Goal: Transaction & Acquisition: Download file/media

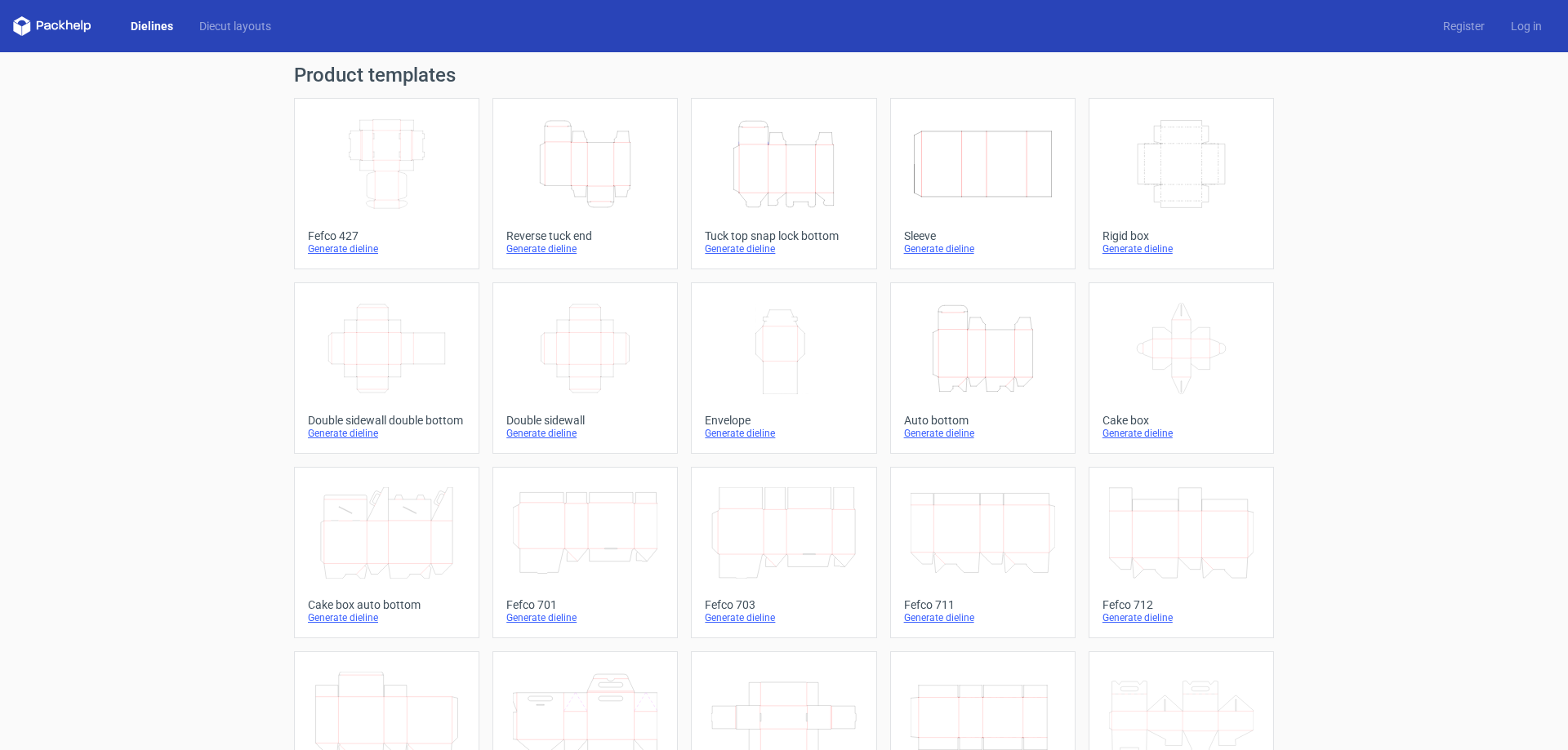
click at [1018, 339] on icon "Height Depth Width" at bounding box center [983, 348] width 145 height 91
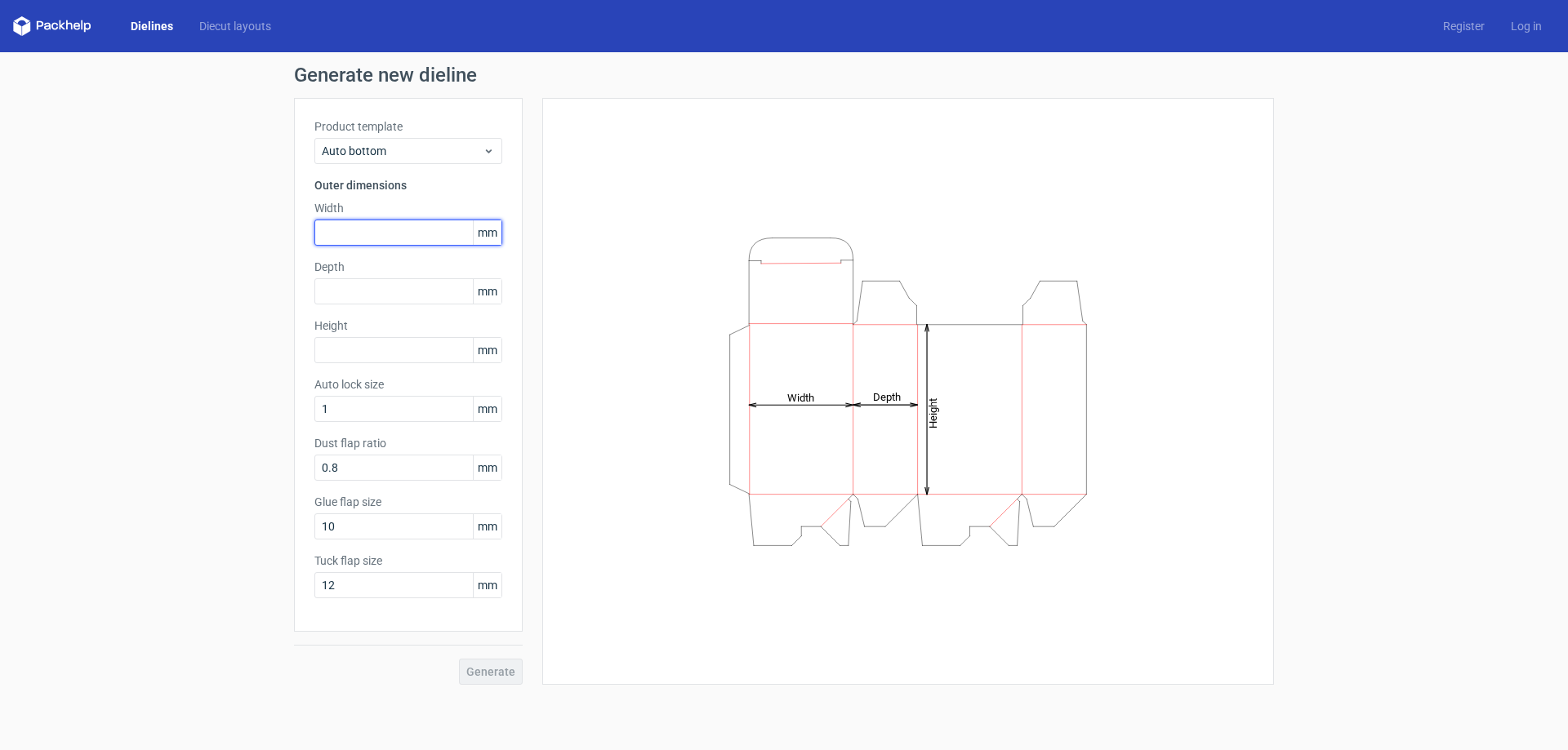
click at [384, 238] on input "text" at bounding box center [408, 232] width 188 height 26
type input "200"
click at [400, 277] on div "Depth mm" at bounding box center [408, 282] width 188 height 46
click at [411, 290] on input "text" at bounding box center [408, 292] width 188 height 26
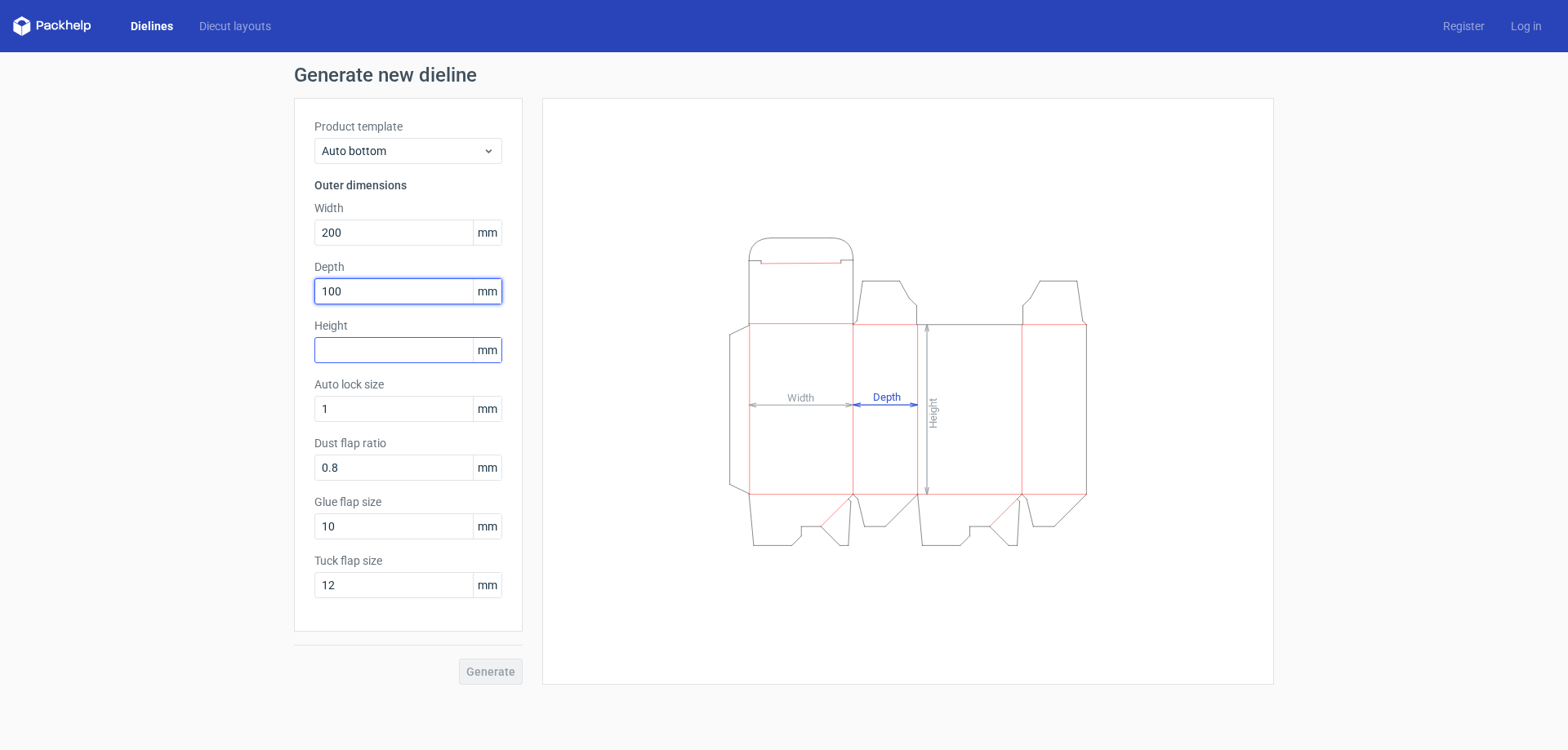
type input "100"
click at [413, 350] on input "text" at bounding box center [408, 350] width 188 height 26
type input "100"
click at [477, 668] on span "Generate" at bounding box center [490, 673] width 49 height 12
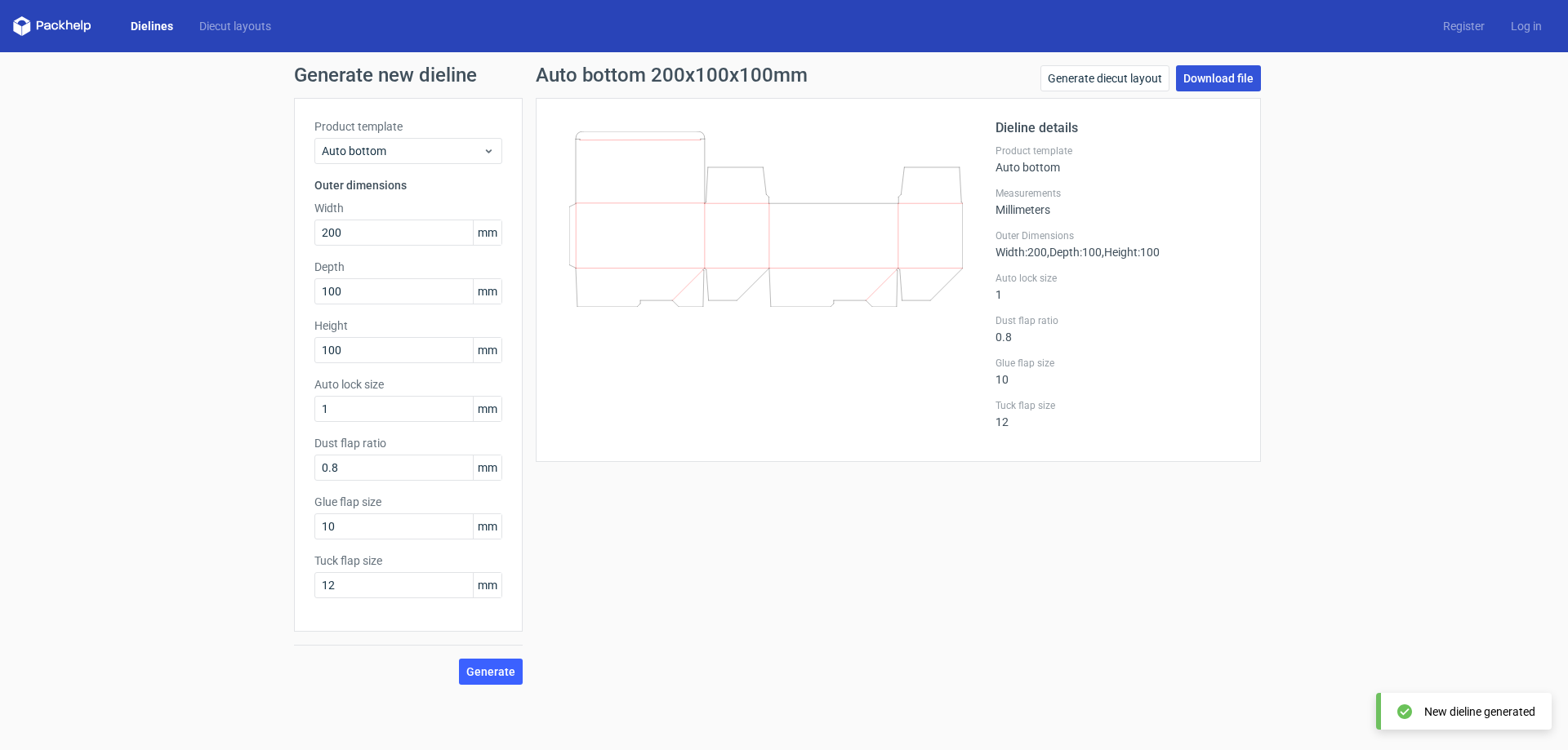
click at [1203, 71] on link "Download file" at bounding box center [1219, 78] width 85 height 26
drag, startPoint x: 362, startPoint y: 237, endPoint x: 318, endPoint y: 236, distance: 44.0
click at [318, 236] on input "200" at bounding box center [408, 232] width 188 height 26
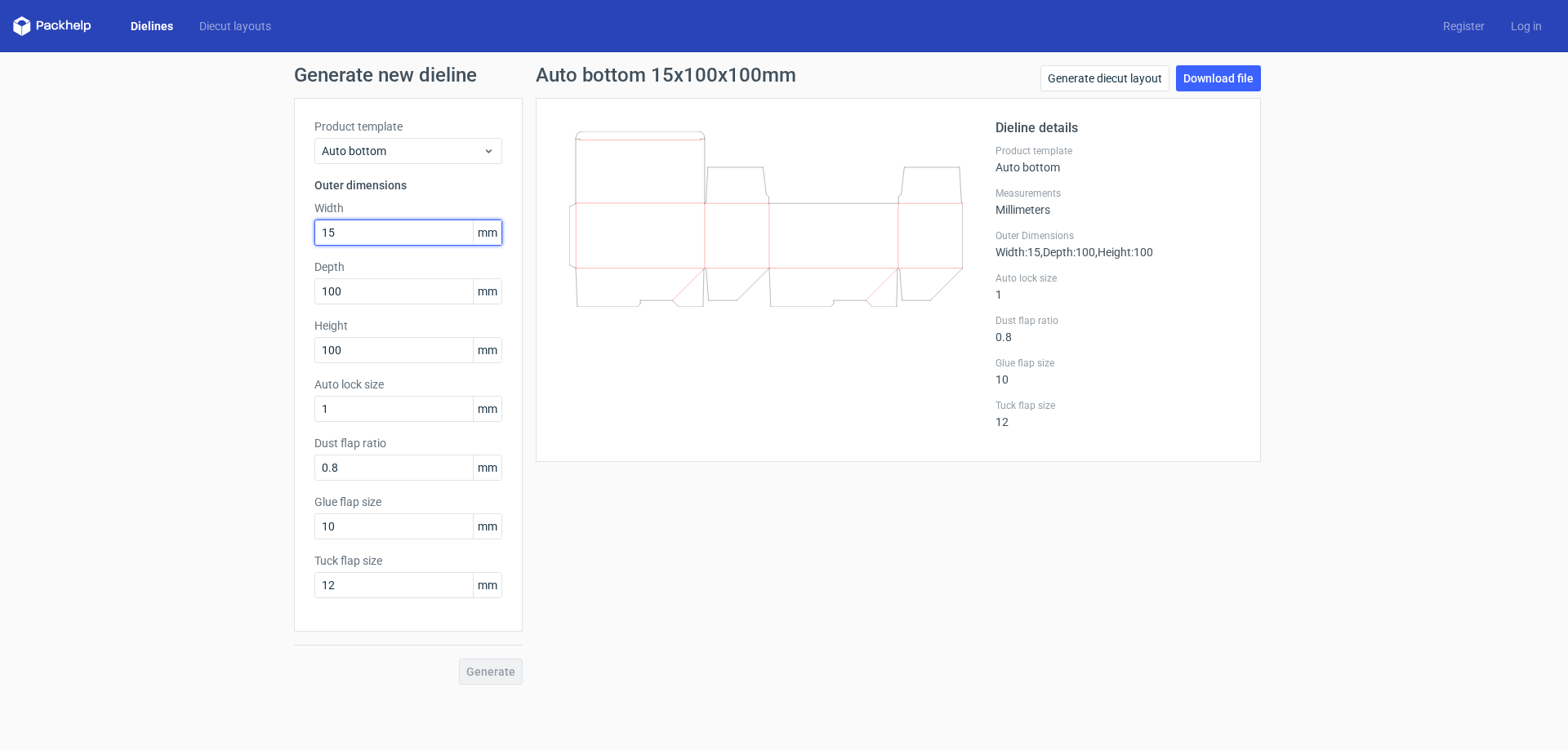
type input "1"
type input "150"
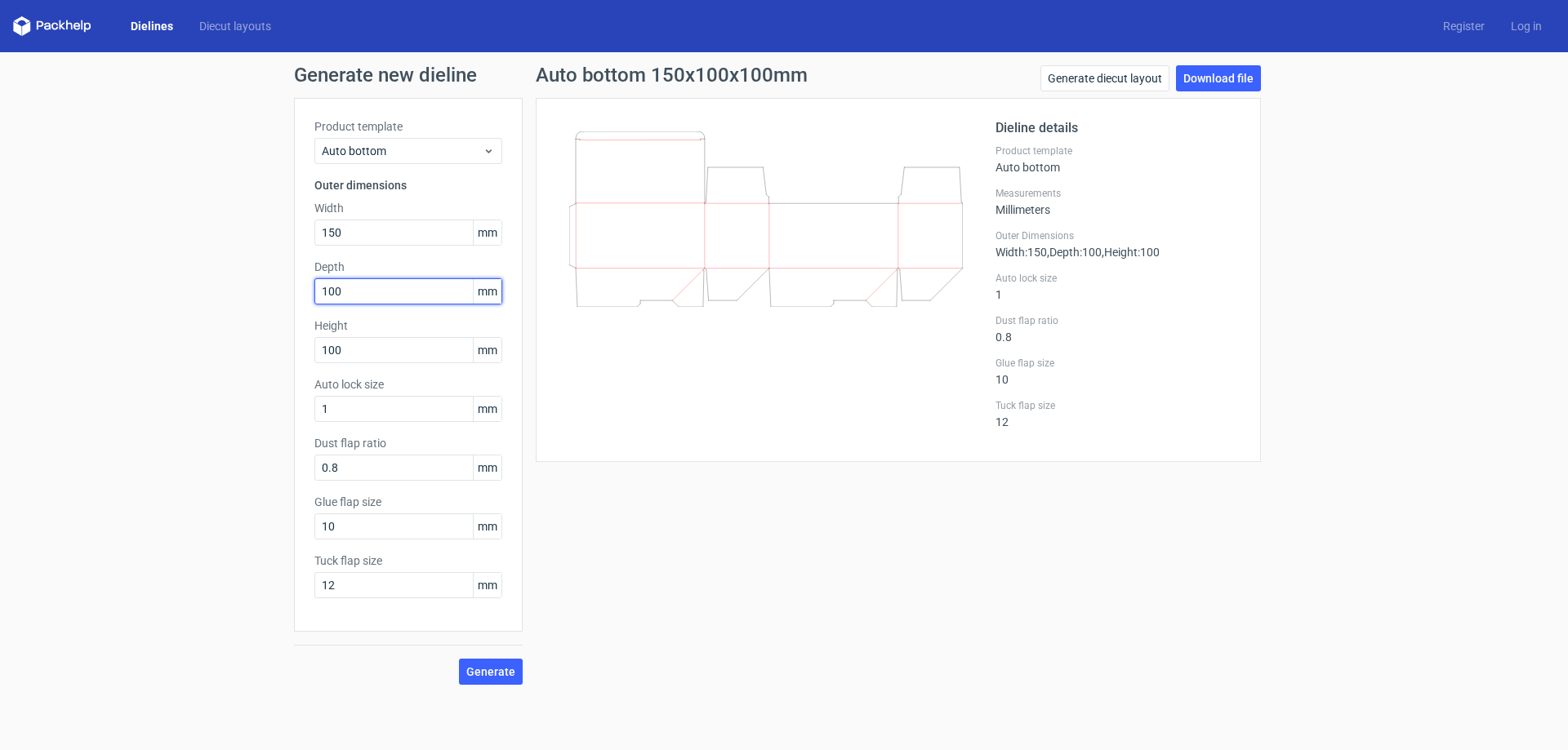
drag, startPoint x: 364, startPoint y: 289, endPoint x: 284, endPoint y: 292, distance: 80.1
click at [284, 292] on div "Generate new dieline Product template Auto bottom Outer dimensions Width 150 mm…" at bounding box center [784, 375] width 1568 height 646
type input "10"
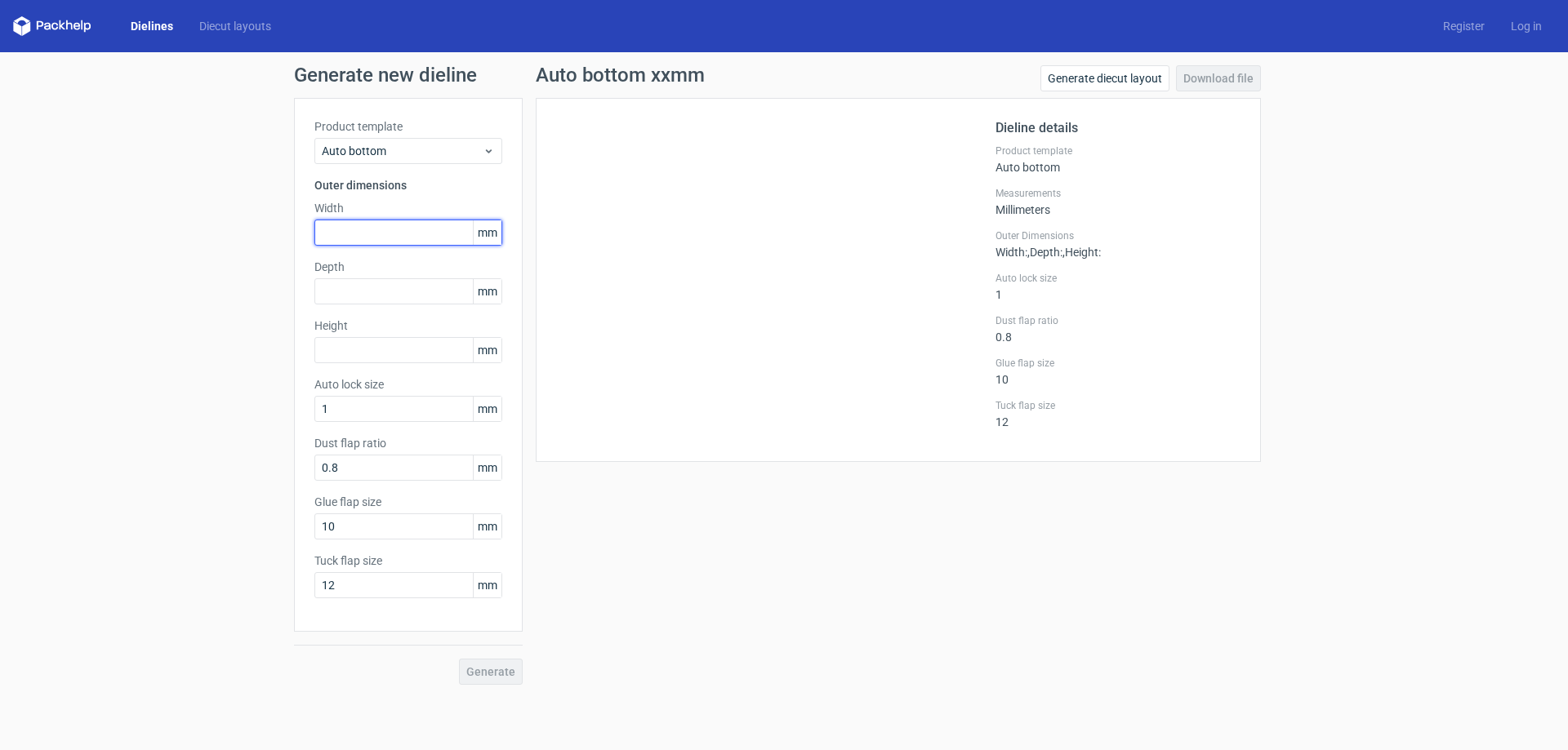
click at [404, 239] on input "text" at bounding box center [408, 232] width 188 height 26
click at [387, 243] on input "text" at bounding box center [408, 232] width 188 height 26
click at [397, 307] on div "Product template Auto bottom Outer dimensions Width mm Depth mm Height mm Auto …" at bounding box center [408, 365] width 228 height 534
click at [403, 335] on div "Height mm" at bounding box center [408, 340] width 188 height 46
click at [38, 35] on icon at bounding box center [52, 26] width 78 height 20
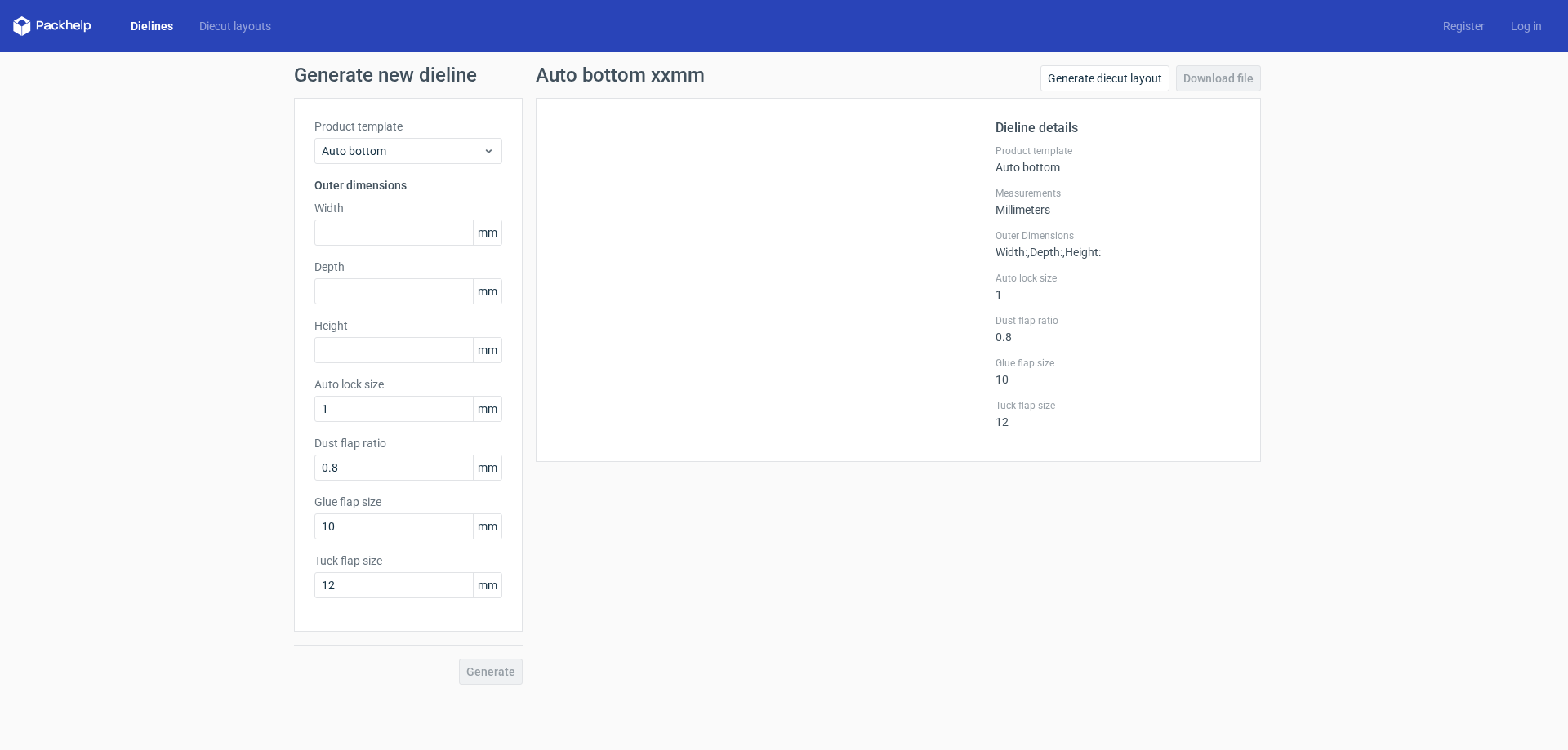
click at [43, 29] on icon at bounding box center [52, 26] width 78 height 20
click at [53, 26] on icon at bounding box center [55, 26] width 7 height 7
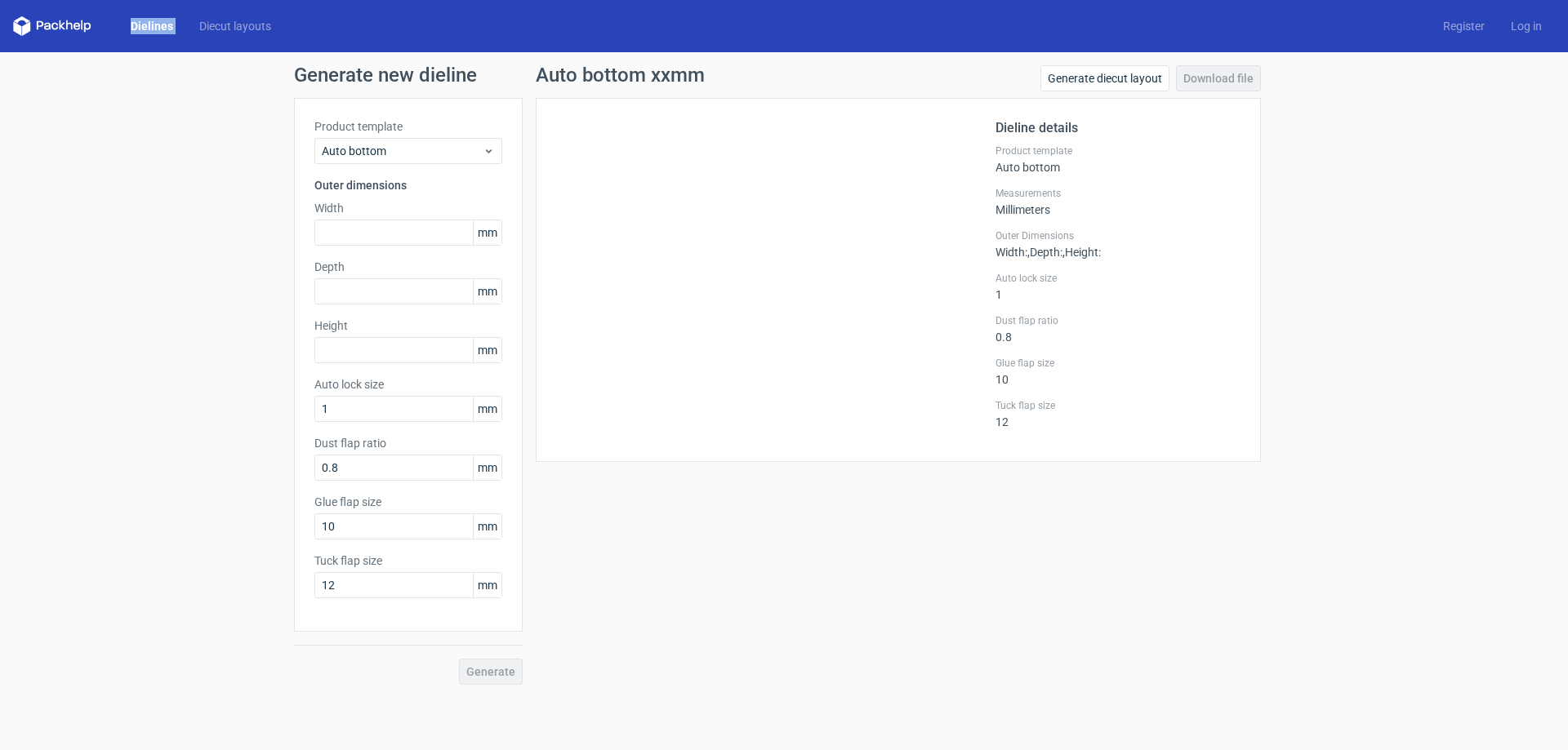
click at [53, 26] on icon at bounding box center [55, 26] width 7 height 7
click at [35, 29] on icon at bounding box center [52, 26] width 78 height 20
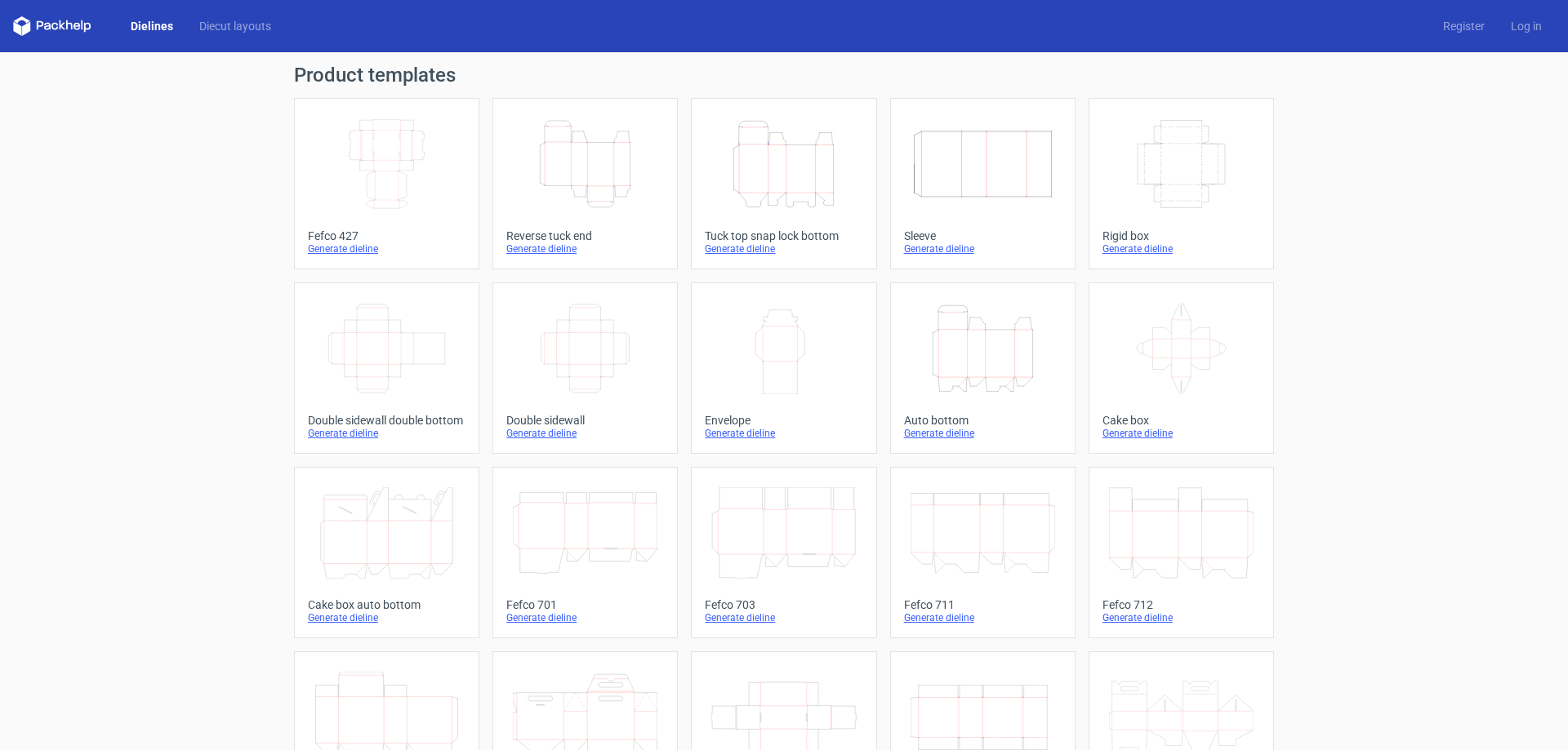
click at [1039, 359] on icon "Height Depth Width" at bounding box center [983, 348] width 145 height 91
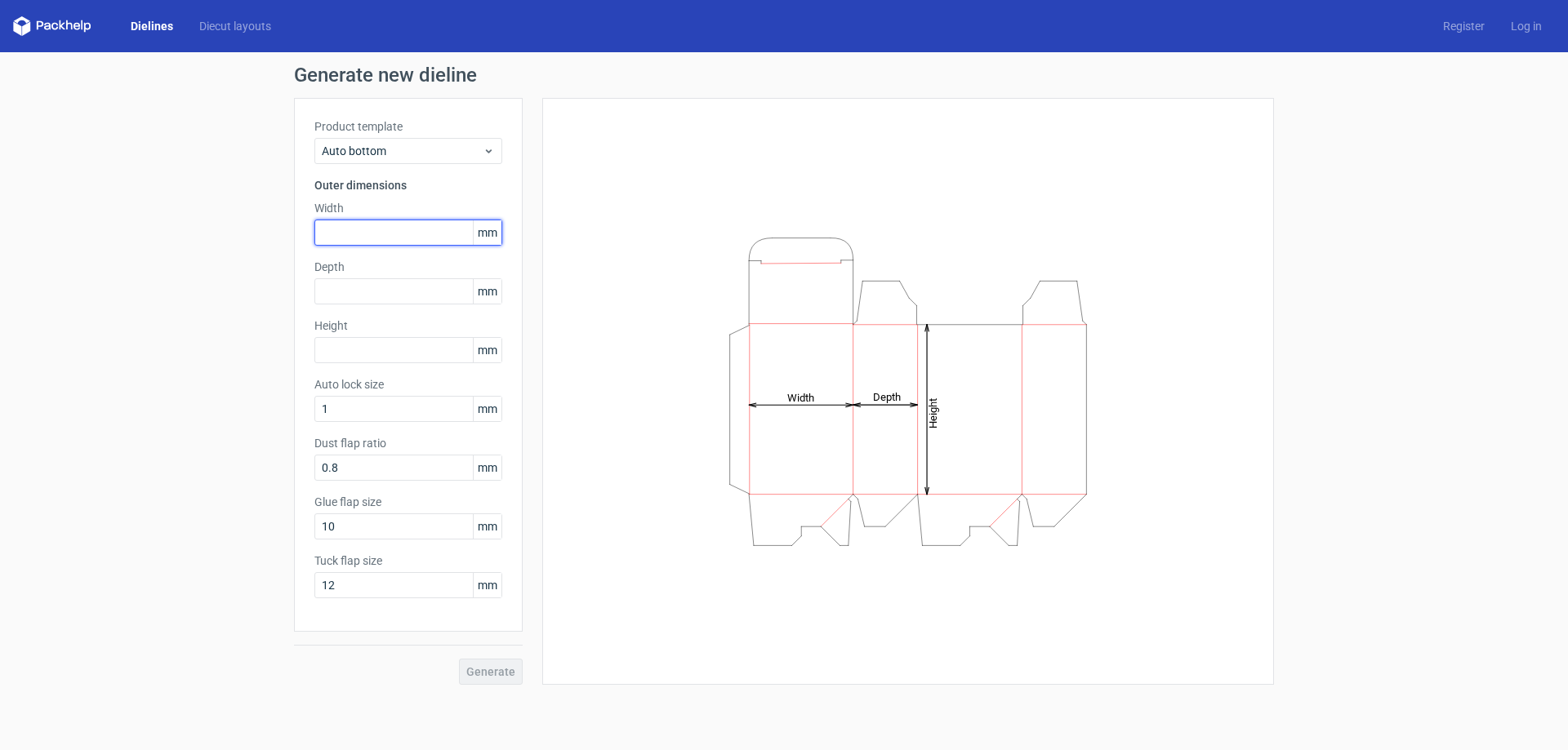
click at [385, 238] on input "text" at bounding box center [408, 232] width 188 height 26
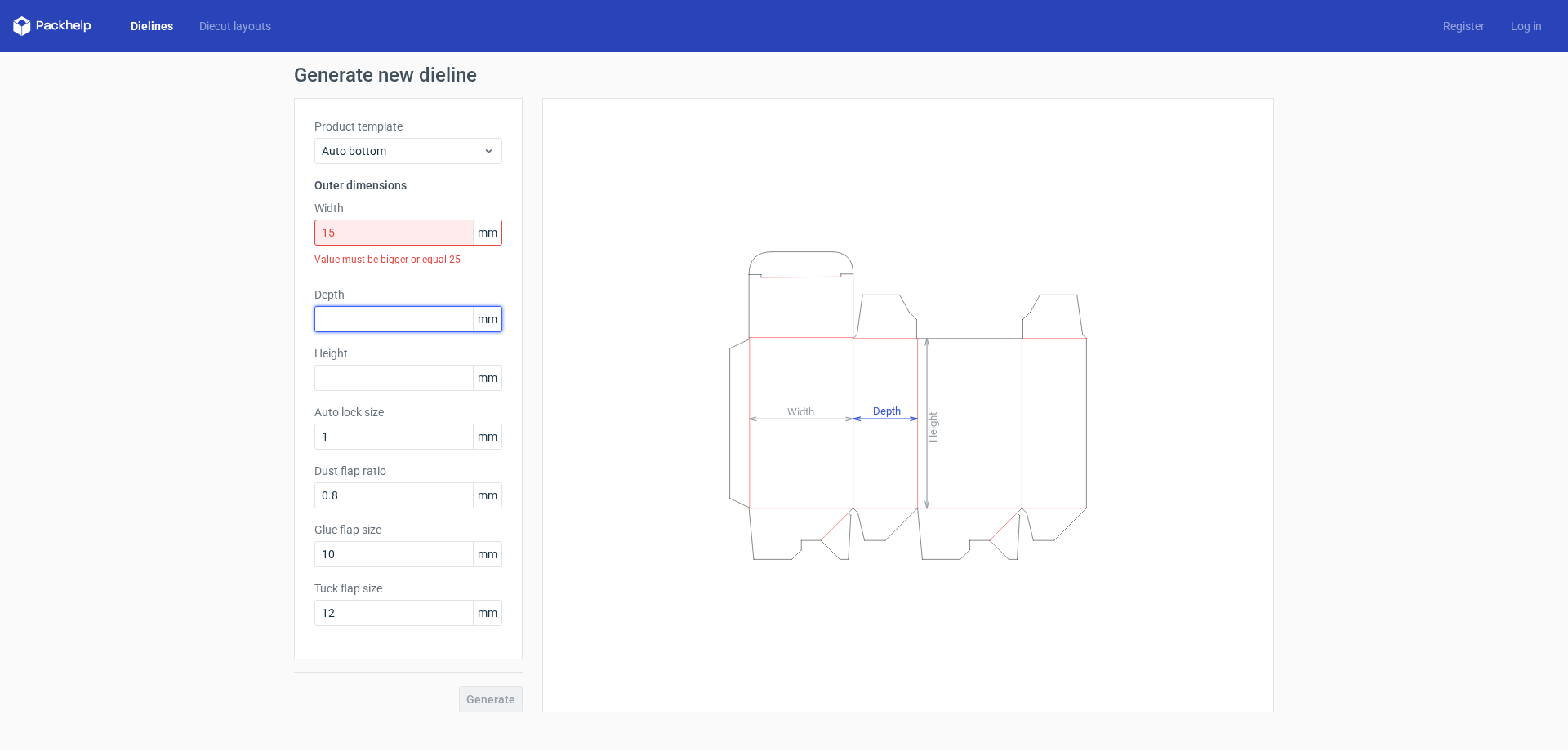
click at [394, 289] on div "Depth mm" at bounding box center [408, 310] width 188 height 46
click at [403, 229] on input "15" at bounding box center [408, 232] width 188 height 26
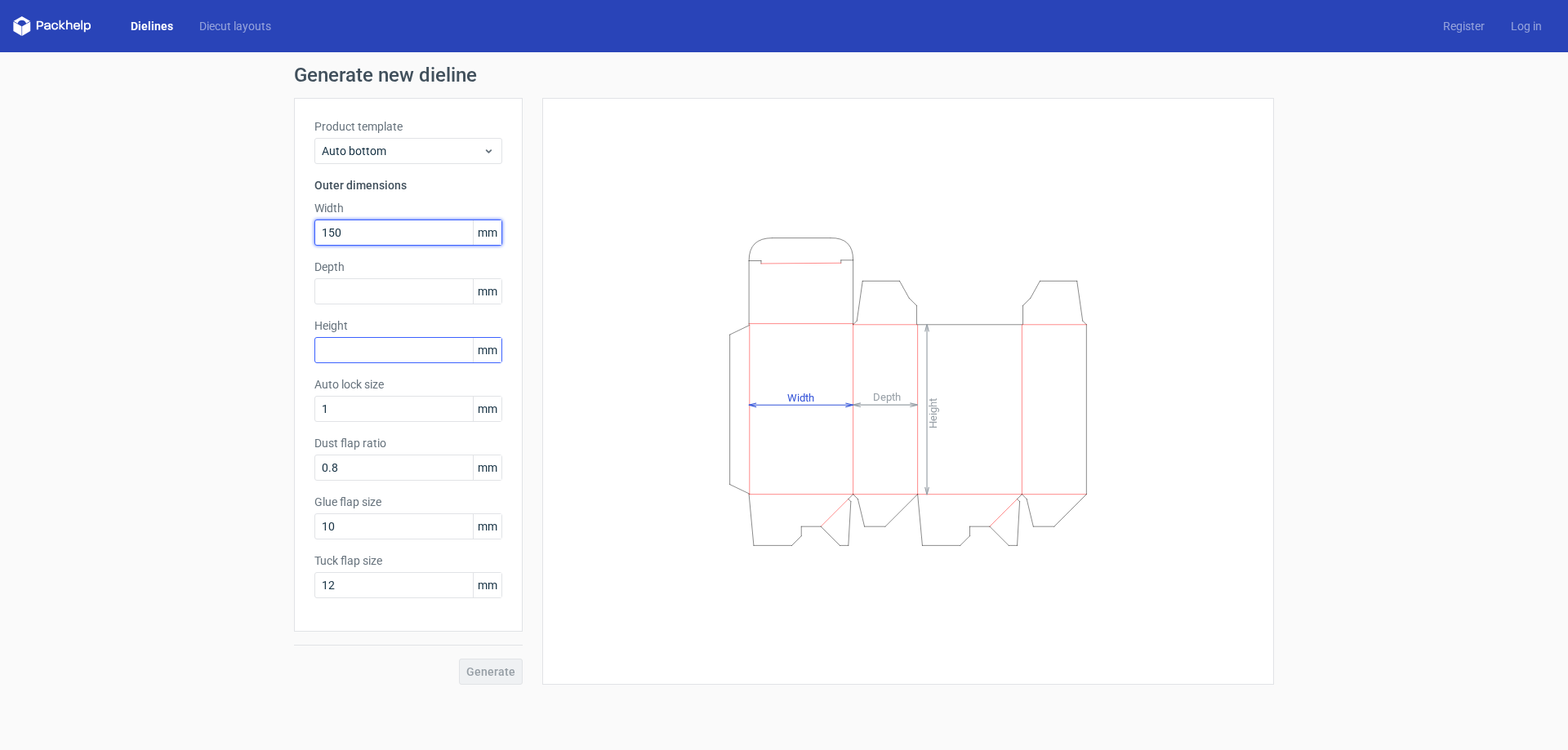
type input "150"
click at [375, 344] on input "text" at bounding box center [408, 350] width 188 height 26
type input "100"
click at [371, 290] on input "text" at bounding box center [408, 292] width 188 height 26
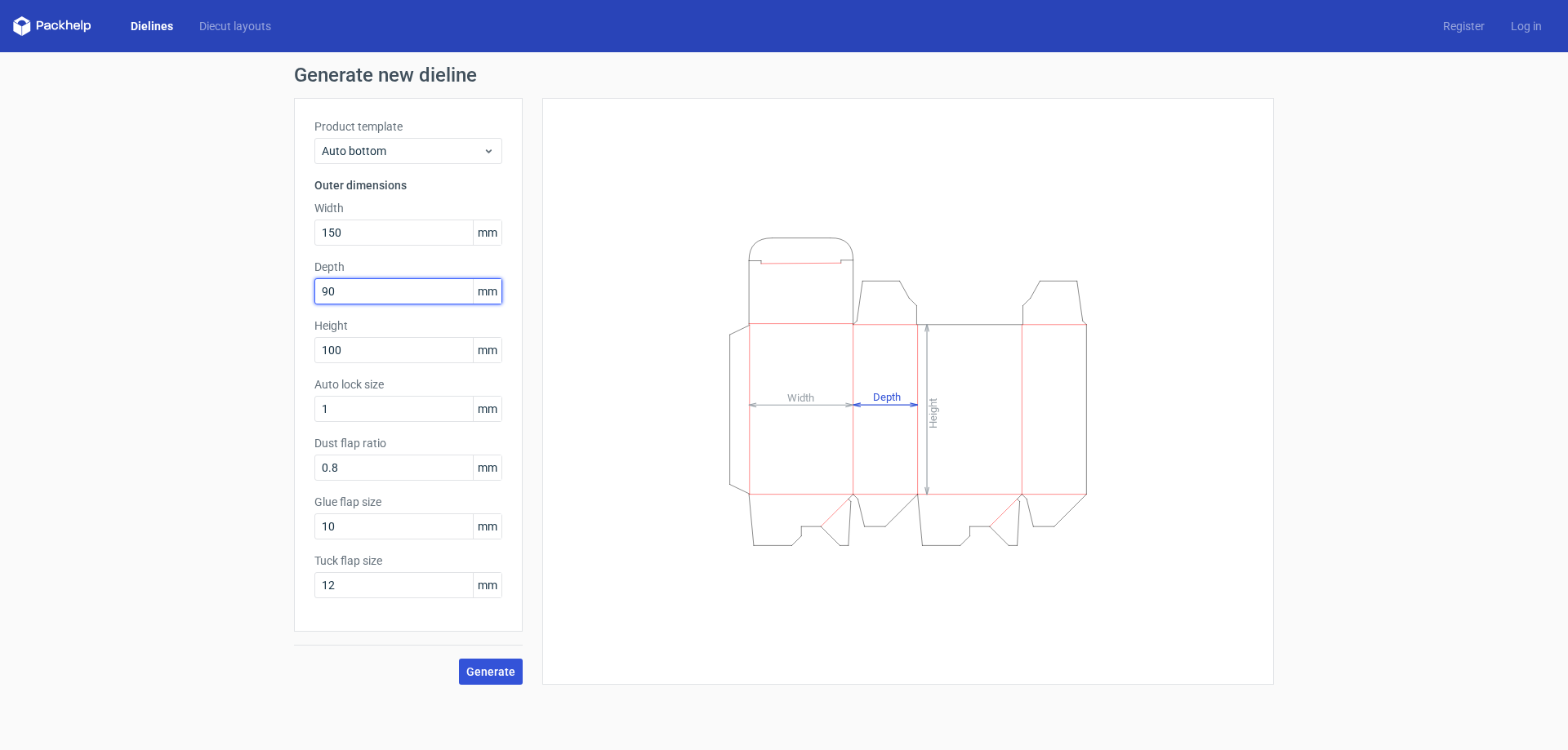
type input "90"
click at [505, 667] on span "Generate" at bounding box center [490, 673] width 49 height 12
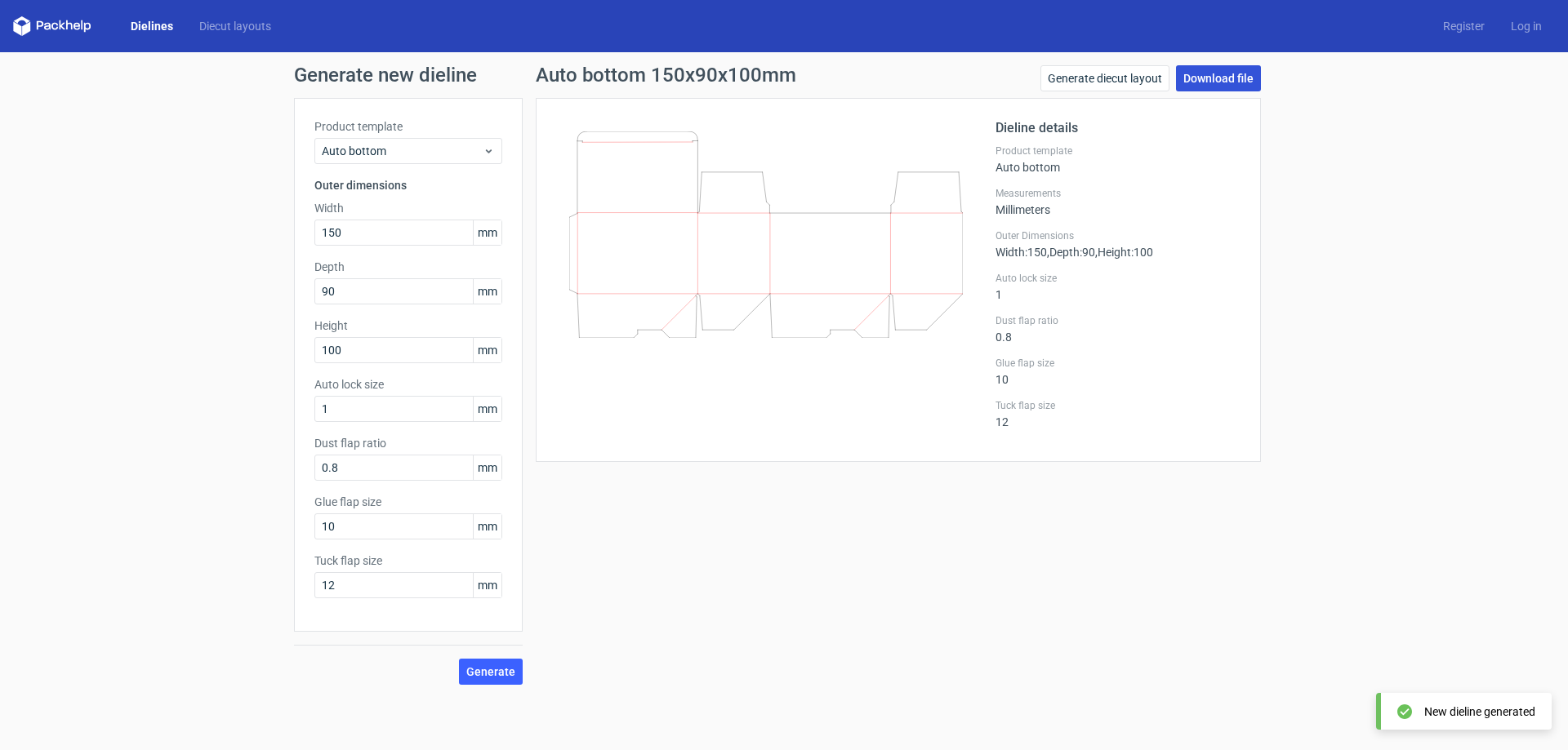
click at [1248, 81] on link "Download file" at bounding box center [1219, 78] width 85 height 26
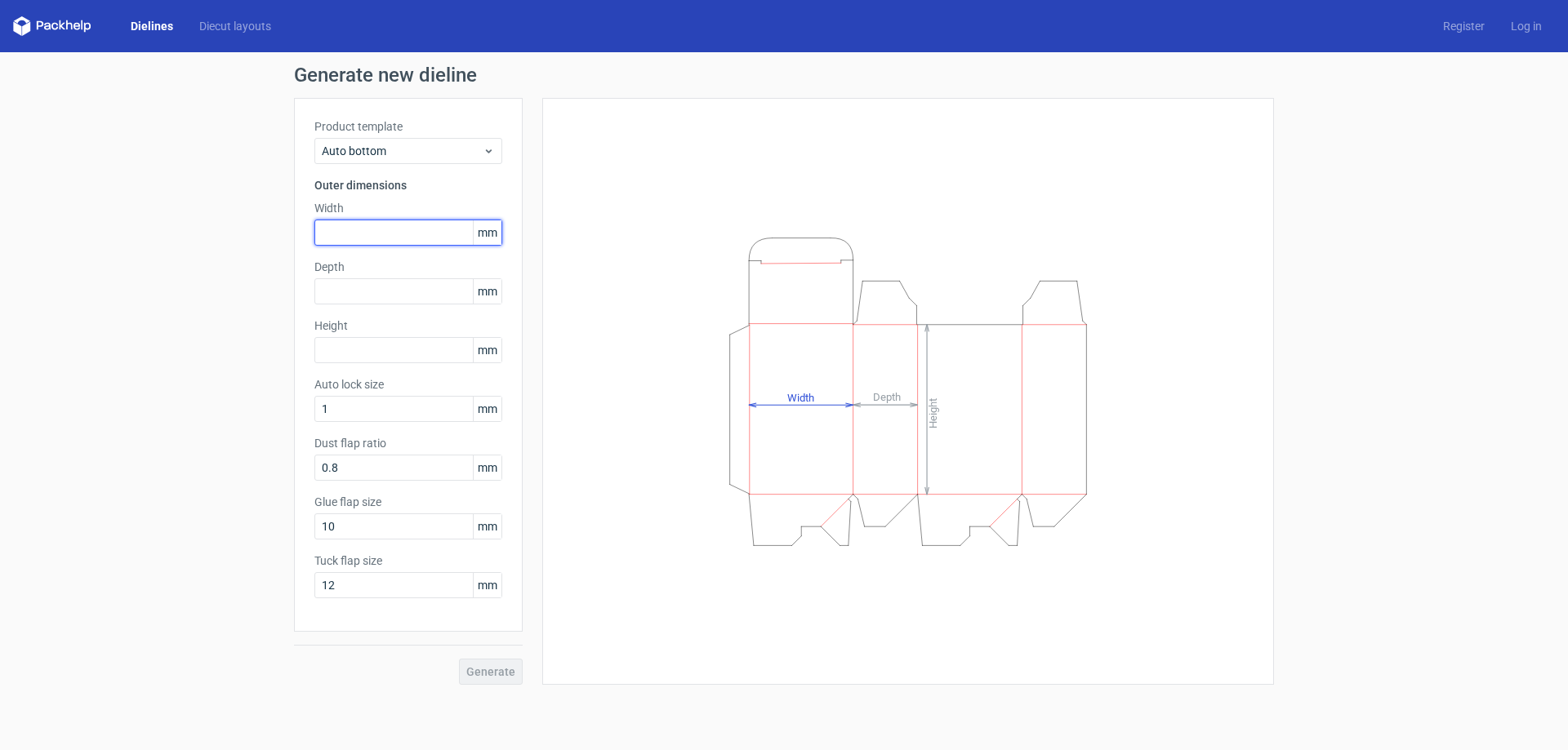
click at [374, 224] on input "text" at bounding box center [408, 232] width 188 height 26
type input "200"
click at [382, 342] on input "text" at bounding box center [408, 350] width 188 height 26
type input "150"
click at [388, 283] on input "text" at bounding box center [408, 292] width 188 height 26
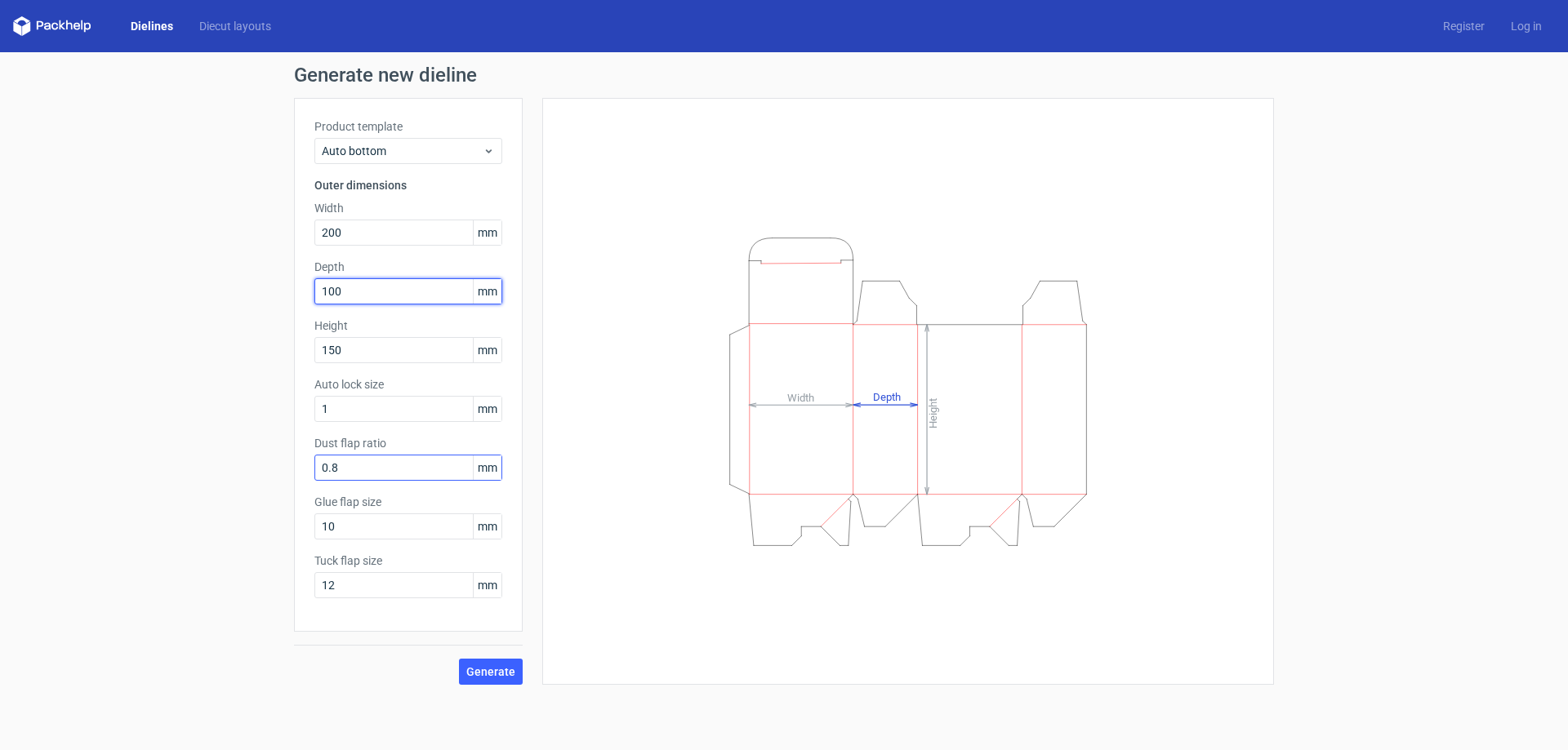
type input "100"
click at [406, 463] on input "0.8" at bounding box center [408, 467] width 188 height 26
drag, startPoint x: 394, startPoint y: 464, endPoint x: 321, endPoint y: 464, distance: 73.0
click at [321, 464] on input "0.8" at bounding box center [408, 467] width 188 height 26
click at [392, 473] on input "0.8" at bounding box center [408, 467] width 188 height 26
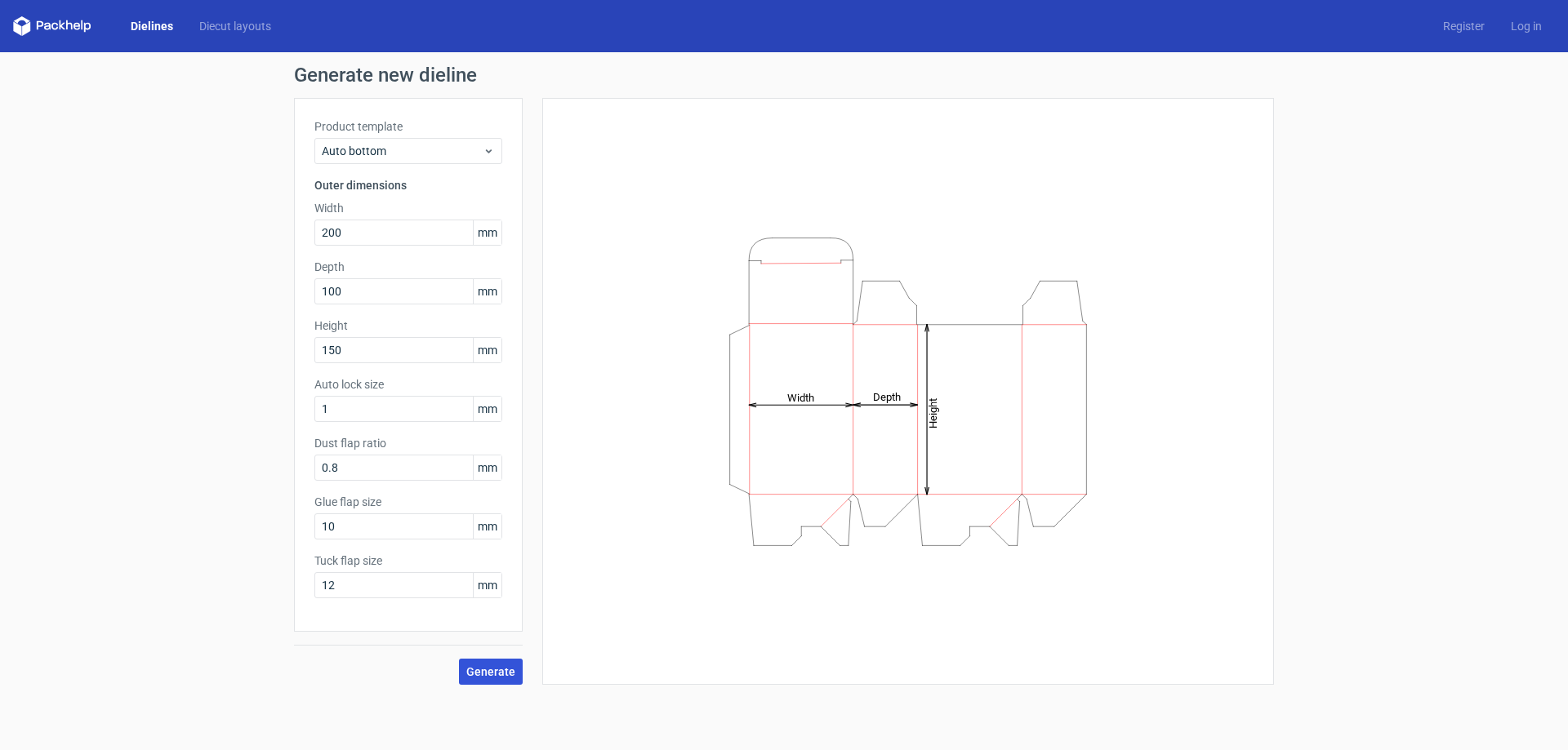
click at [501, 667] on span "Generate" at bounding box center [490, 673] width 49 height 12
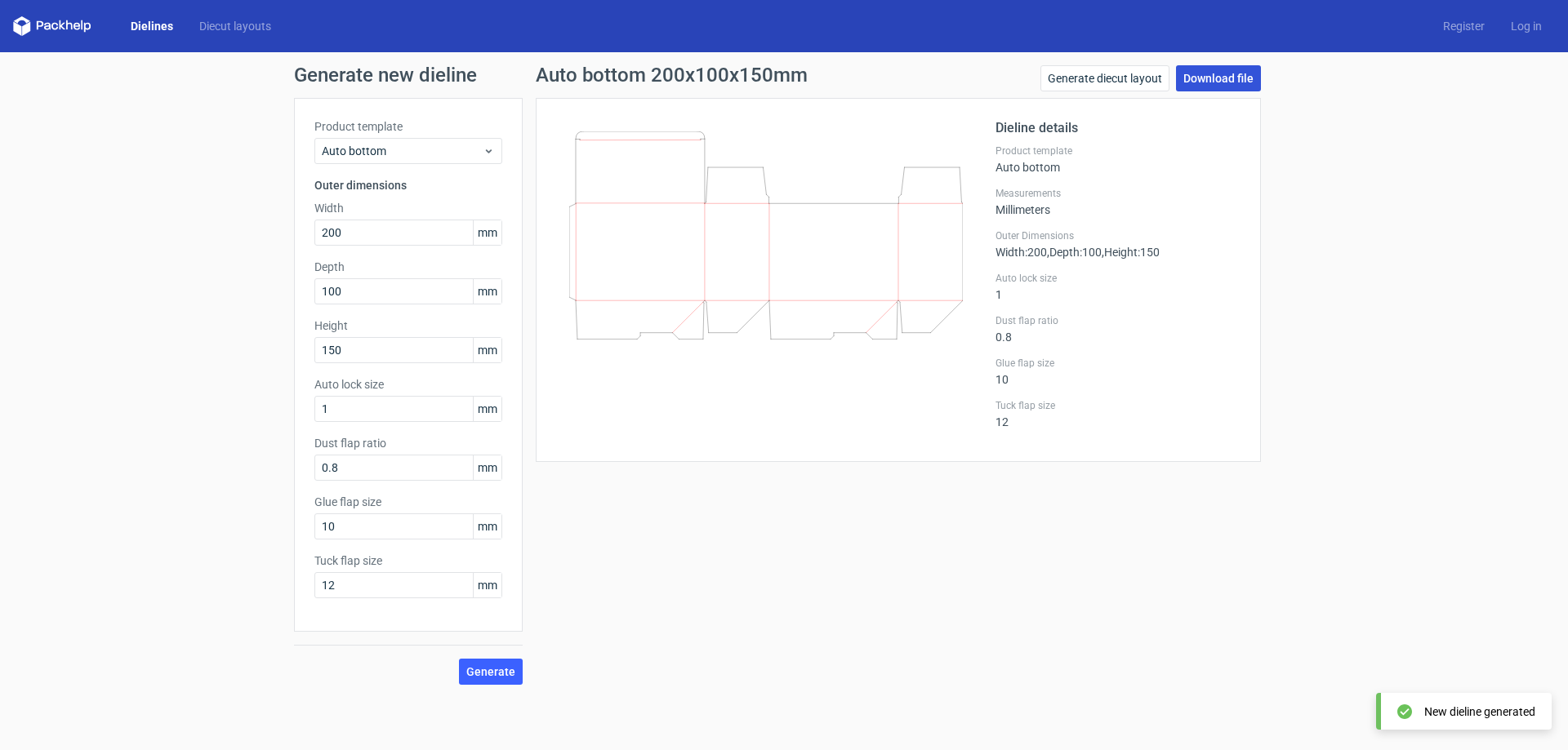
click at [1193, 81] on link "Download file" at bounding box center [1219, 78] width 85 height 26
